Goal: Information Seeking & Learning: Learn about a topic

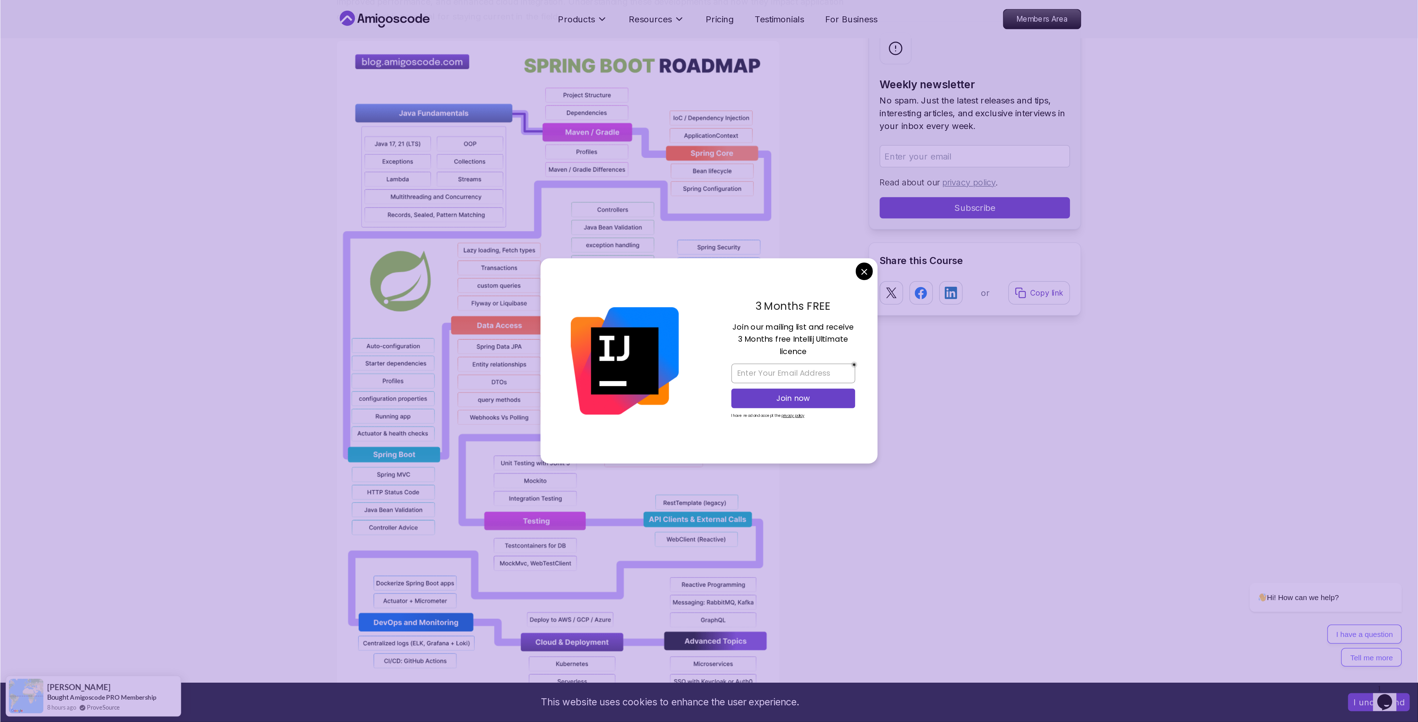
scroll to position [502, 0]
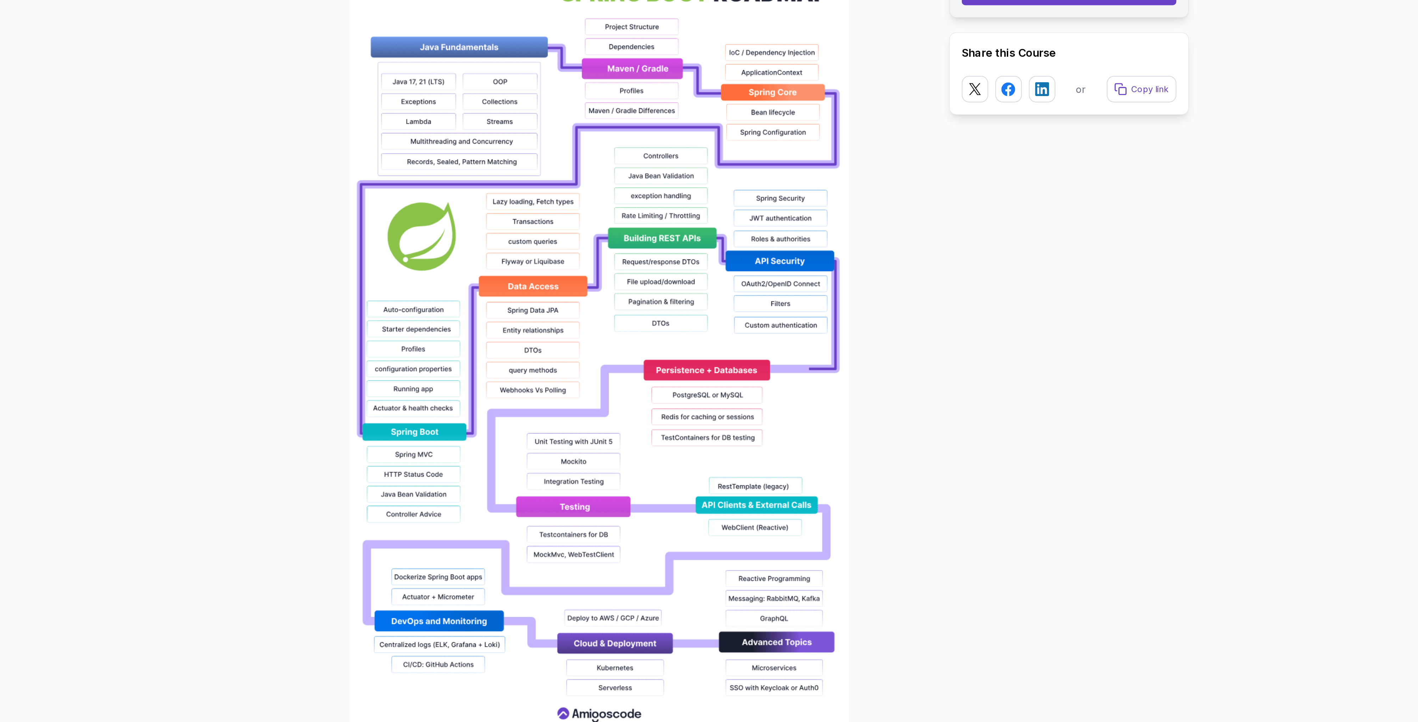
scroll to position [407, 0]
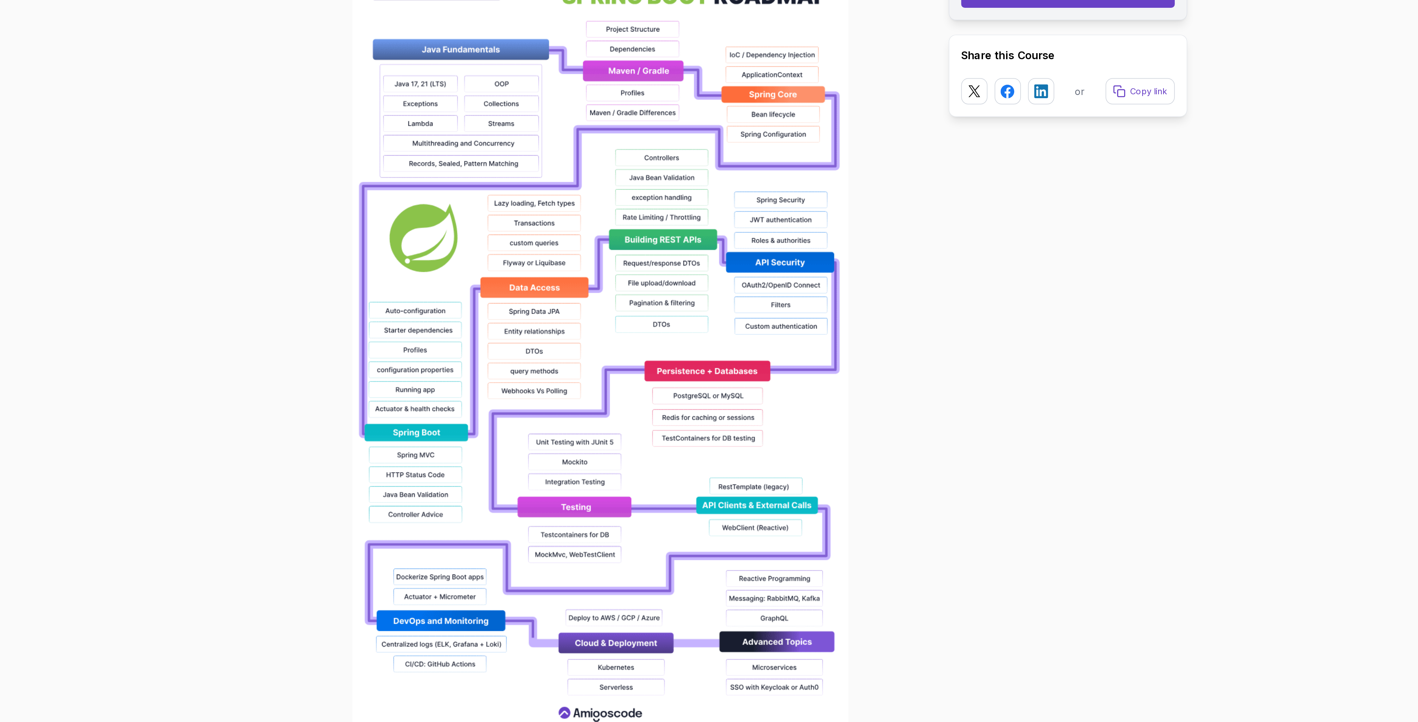
click at [472, 240] on img at bounding box center [608, 349] width 295 height 454
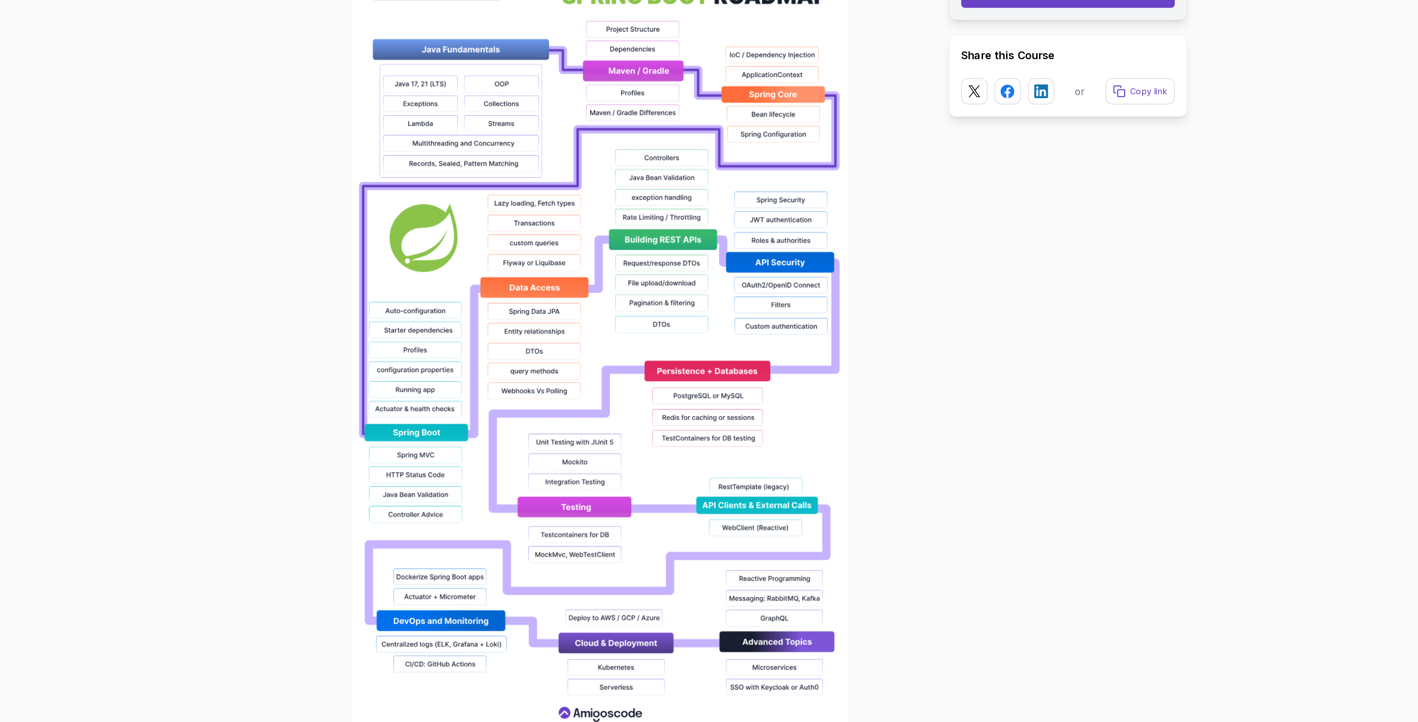
click at [472, 240] on img at bounding box center [608, 349] width 295 height 454
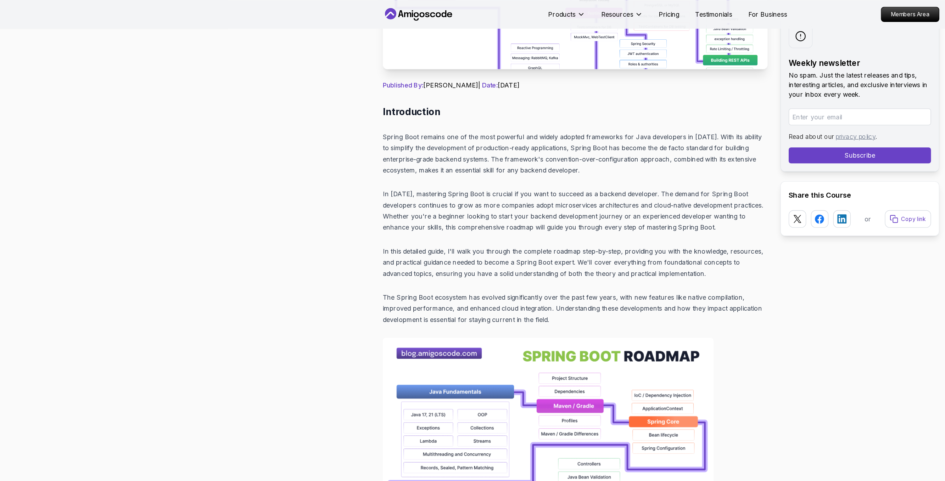
scroll to position [0, 0]
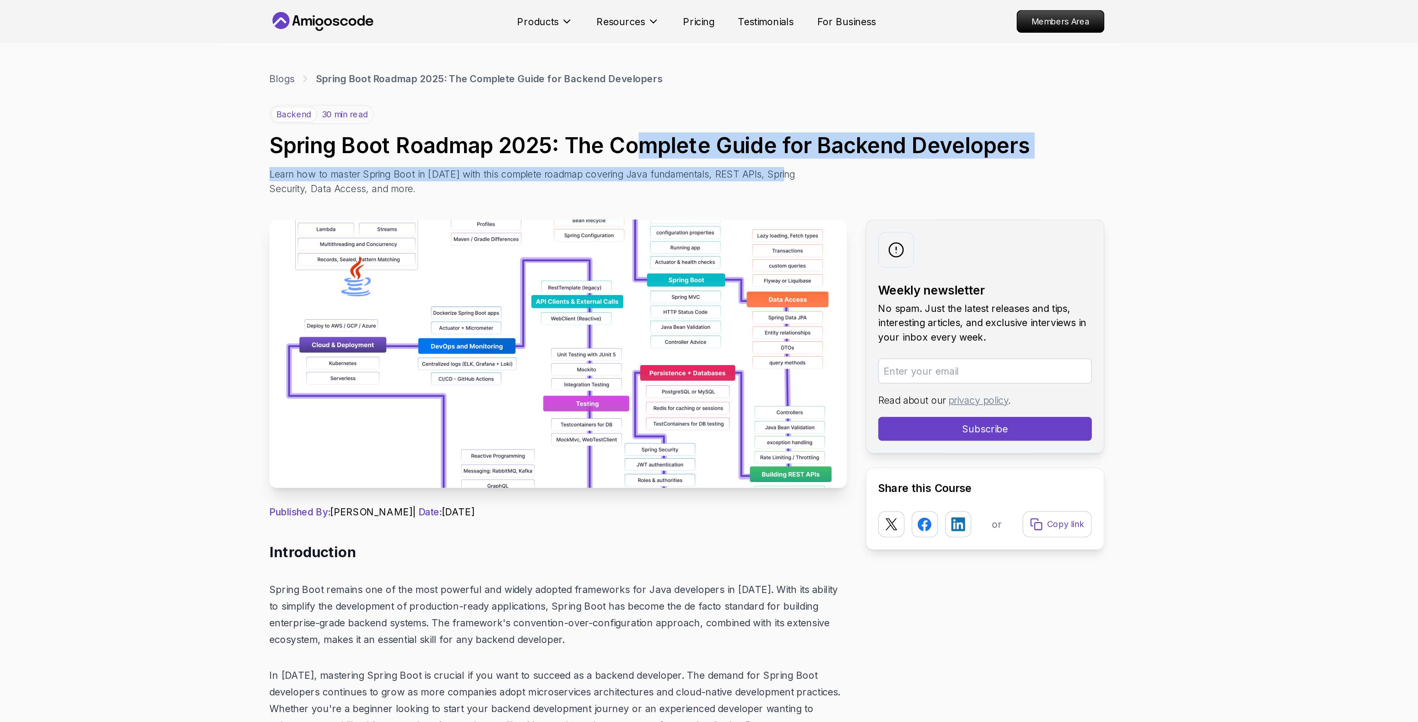
drag, startPoint x: 686, startPoint y: 90, endPoint x: 961, endPoint y: 104, distance: 275.4
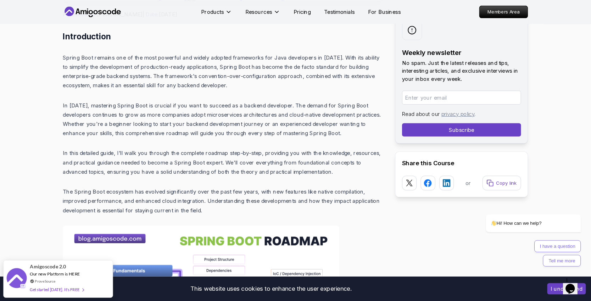
scroll to position [289, 0]
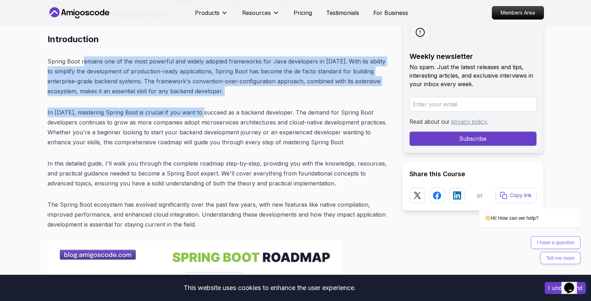
drag, startPoint x: 83, startPoint y: 57, endPoint x: 202, endPoint y: 103, distance: 128.0
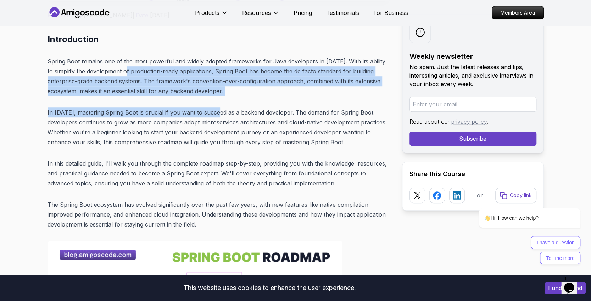
drag, startPoint x: 202, startPoint y: 103, endPoint x: 123, endPoint y: 67, distance: 87.6
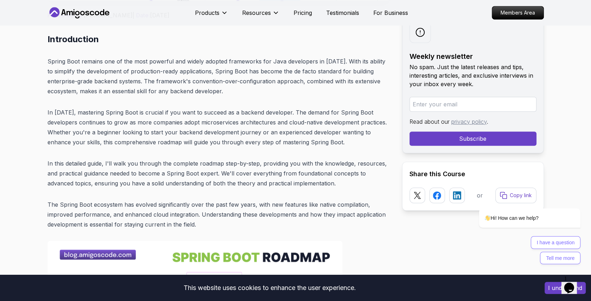
click at [260, 130] on p "In [DATE], mastering Spring Boot is crucial if you want to succeed as a backend…" at bounding box center [218, 127] width 343 height 40
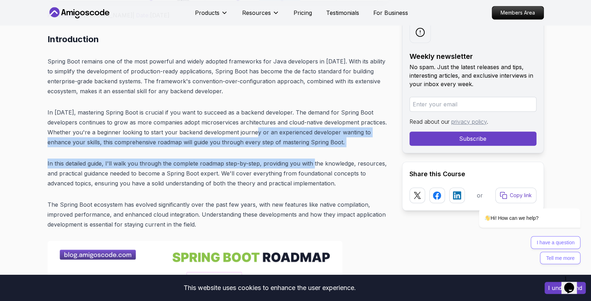
drag, startPoint x: 260, startPoint y: 130, endPoint x: 329, endPoint y: 166, distance: 77.5
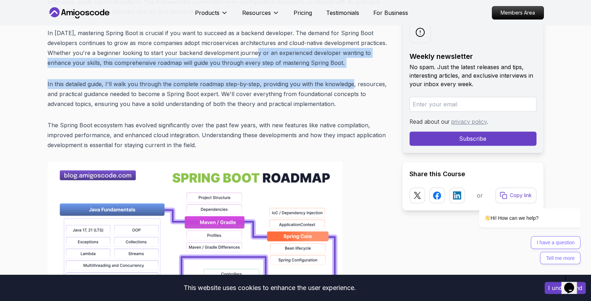
scroll to position [399, 0]
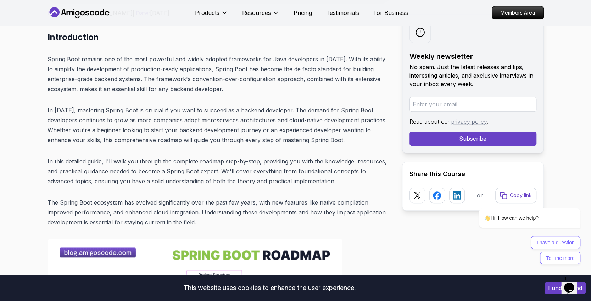
click at [275, 124] on p "In [DATE], mastering Spring Boot is crucial if you want to succeed as a backend…" at bounding box center [218, 125] width 343 height 40
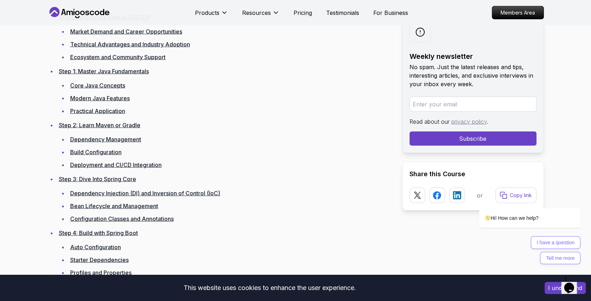
scroll to position [1004, 0]
click at [107, 84] on link "Core Java Concepts" at bounding box center [97, 85] width 55 height 7
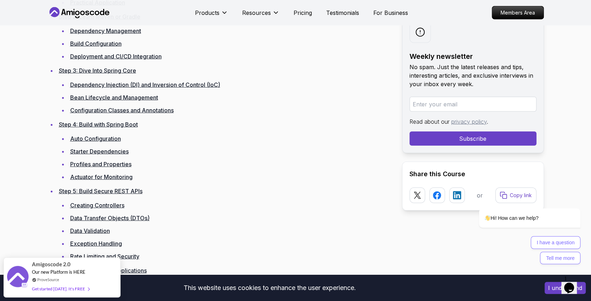
scroll to position [1111, 0]
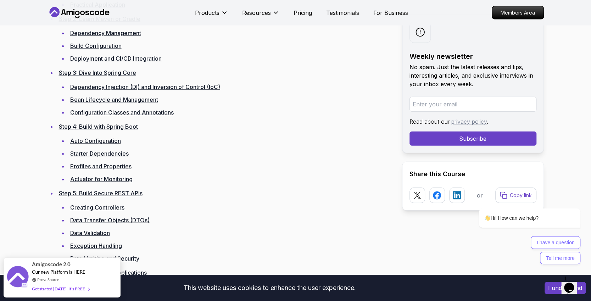
click at [92, 136] on li "Auto Configuration" at bounding box center [229, 141] width 323 height 10
click at [96, 136] on li "Auto Configuration" at bounding box center [229, 141] width 323 height 10
click at [97, 140] on link "Auto Configuration" at bounding box center [95, 140] width 51 height 7
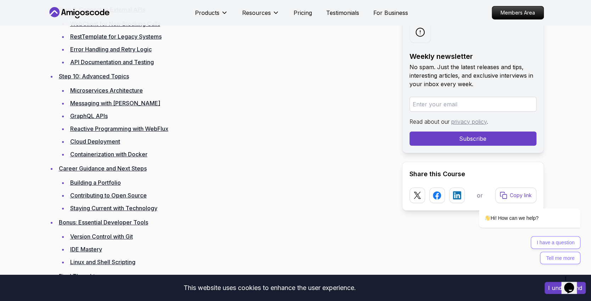
scroll to position [1428, 0]
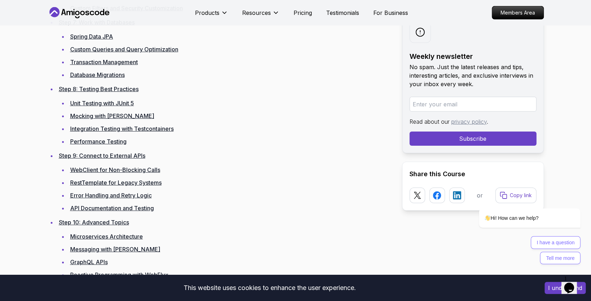
click at [103, 14] on icon at bounding box center [102, 12] width 4 height 6
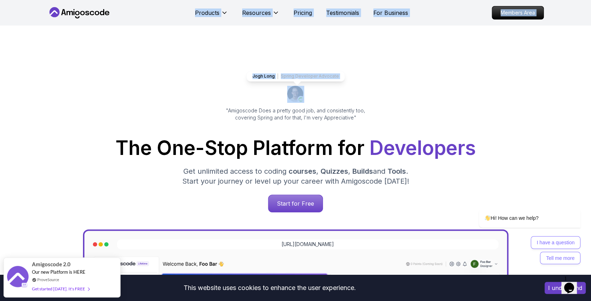
drag, startPoint x: 117, startPoint y: 16, endPoint x: 129, endPoint y: 55, distance: 40.6
click at [178, 88] on div "Jogh Long Spring Developer Advocate "Amigoscode Does a pretty good job, and con…" at bounding box center [295, 290] width 496 height 528
drag, startPoint x: 178, startPoint y: 88, endPoint x: 76, endPoint y: 23, distance: 120.9
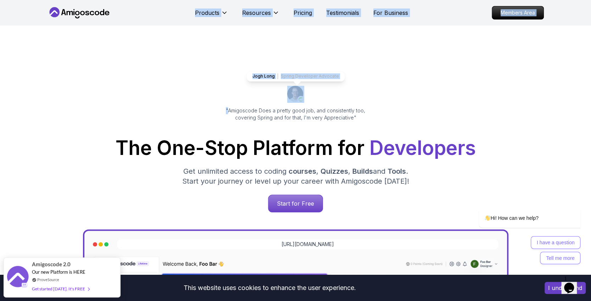
click at [120, 68] on div "Jogh Long Spring Developer Advocate "Amigoscode Does a pretty good job, and con…" at bounding box center [295, 290] width 496 height 528
